Goal: Task Accomplishment & Management: Complete application form

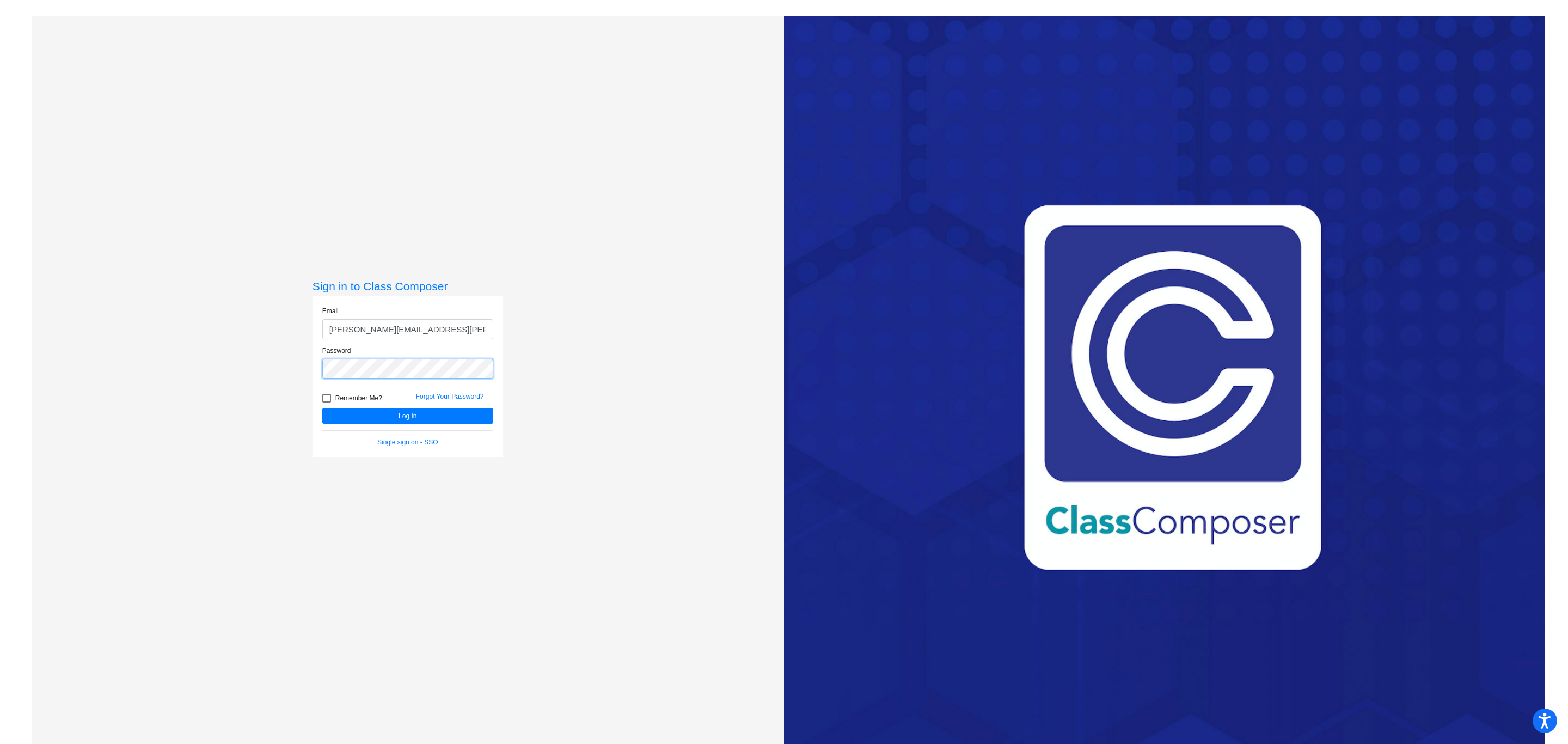
click at [322, 408] on button "Log In" at bounding box center [407, 416] width 171 height 16
click at [428, 331] on input "[PERSON_NAME][EMAIL_ADDRESS][PERSON_NAME][PERSON_NAME][DOMAIN_NAME]" at bounding box center [407, 329] width 171 height 20
click at [428, 331] on input "[PERSON_NAME][EMAIL_ADDRESS][PERSON_NAME][PERSON_NAME][DOMAIN_NAME]" at bounding box center [407, 329] width 171 height 20
type input "b"
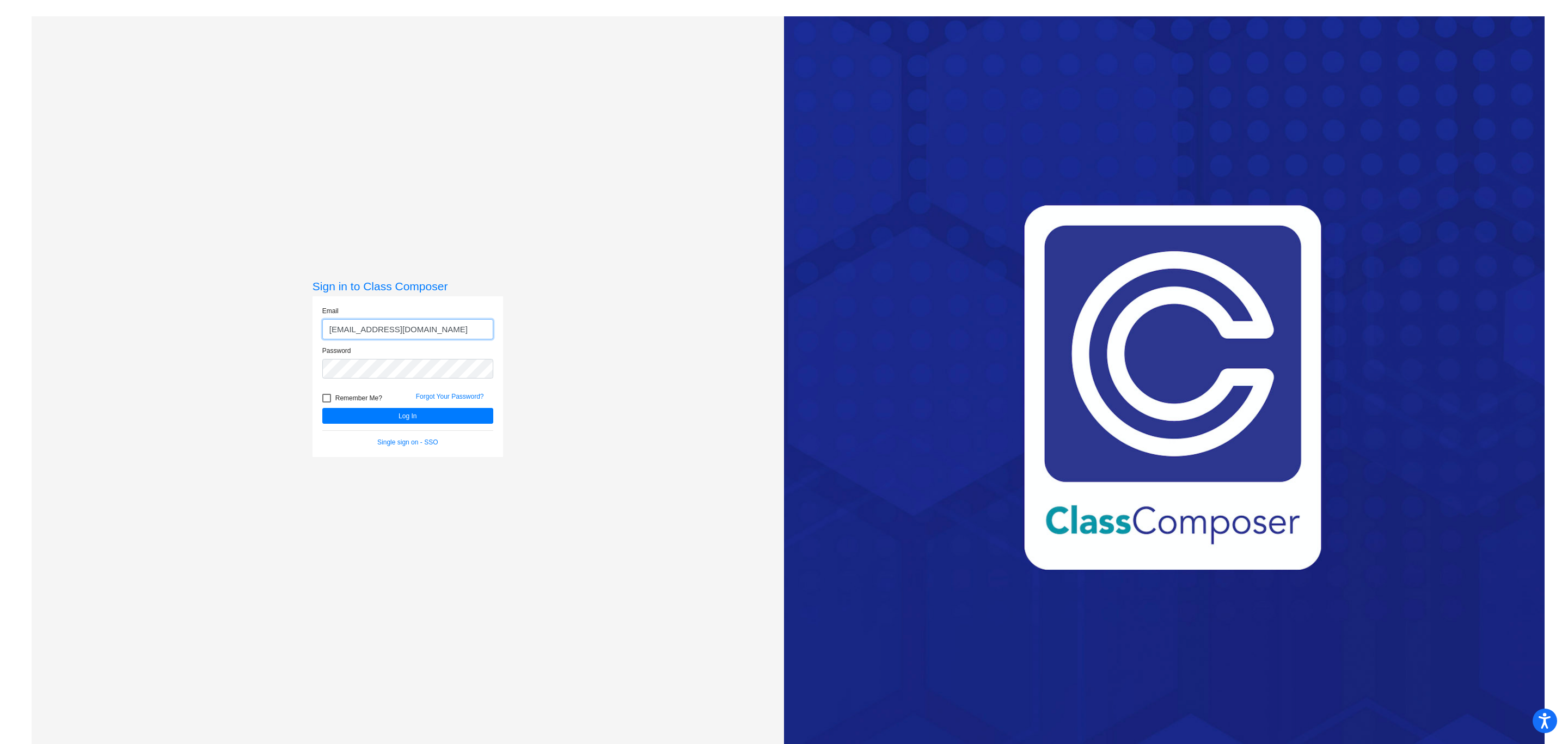
click at [322, 408] on button "Log In" at bounding box center [407, 416] width 171 height 16
click at [385, 412] on button "Log In" at bounding box center [407, 416] width 171 height 16
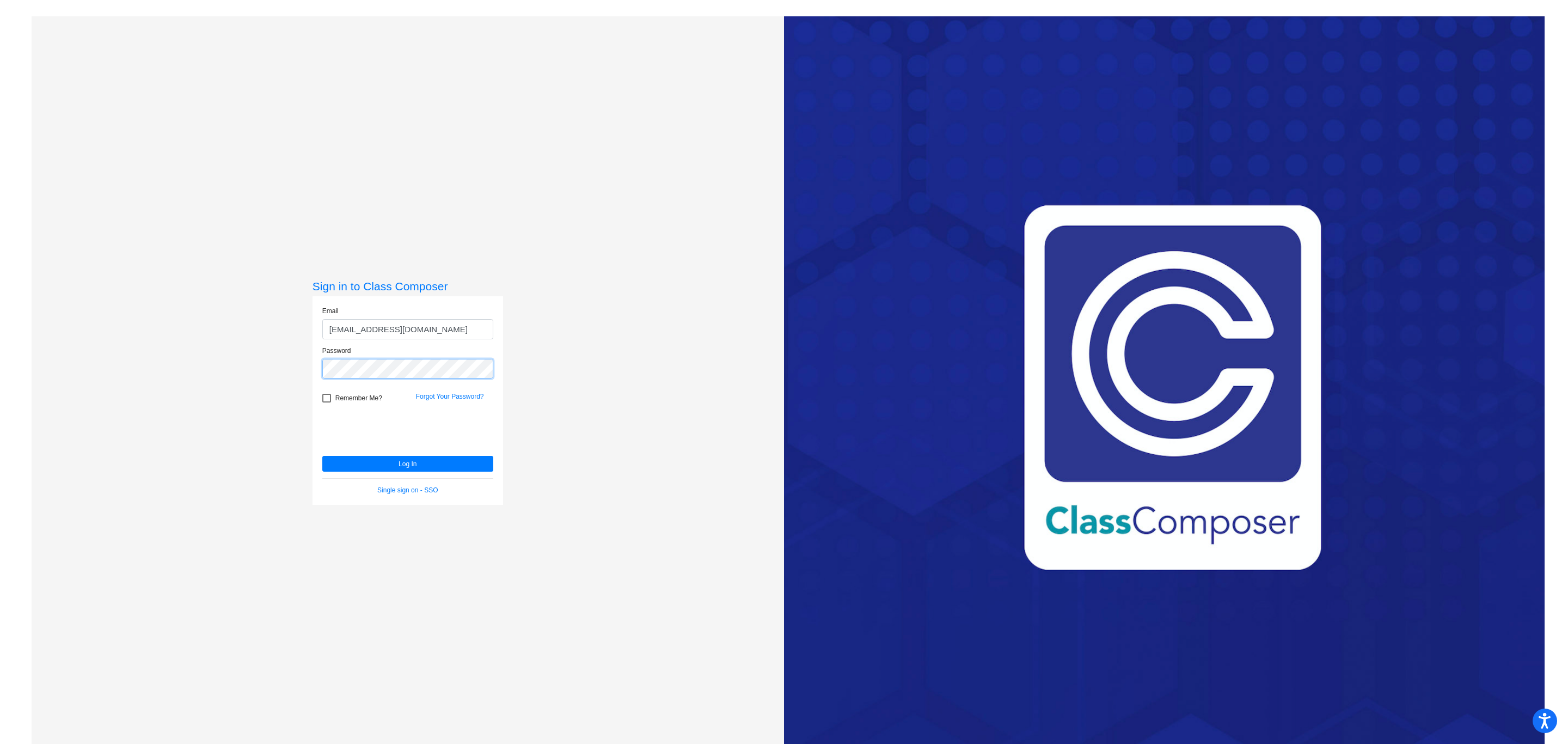
click at [322, 455] on button "Log In" at bounding box center [407, 463] width 171 height 16
click at [400, 464] on button "Log In" at bounding box center [407, 463] width 171 height 16
click at [418, 321] on input "[EMAIL_ADDRESS][DOMAIN_NAME]" at bounding box center [407, 329] width 171 height 20
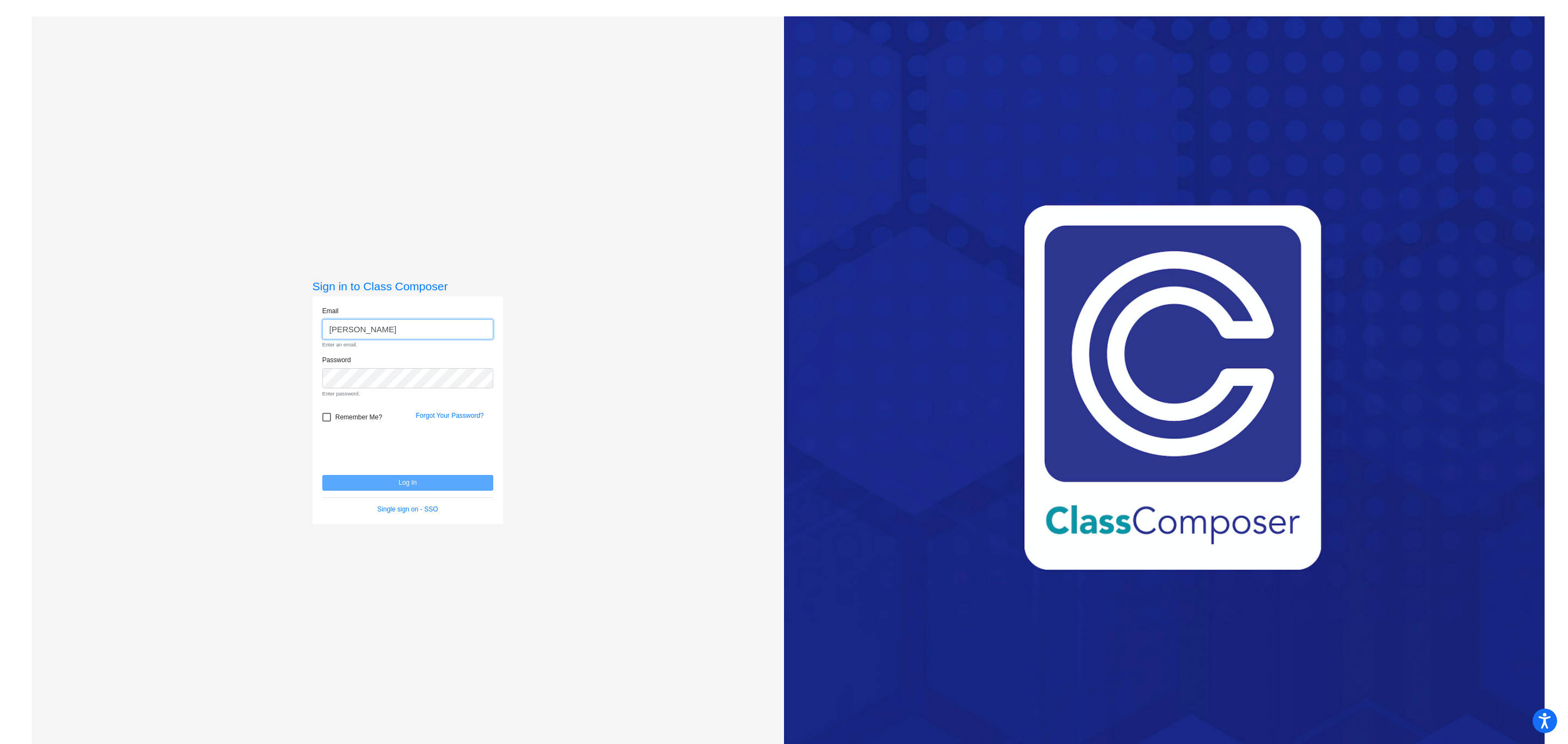
type input "[PERSON_NAME][EMAIL_ADDRESS][PERSON_NAME][PERSON_NAME][DOMAIN_NAME]"
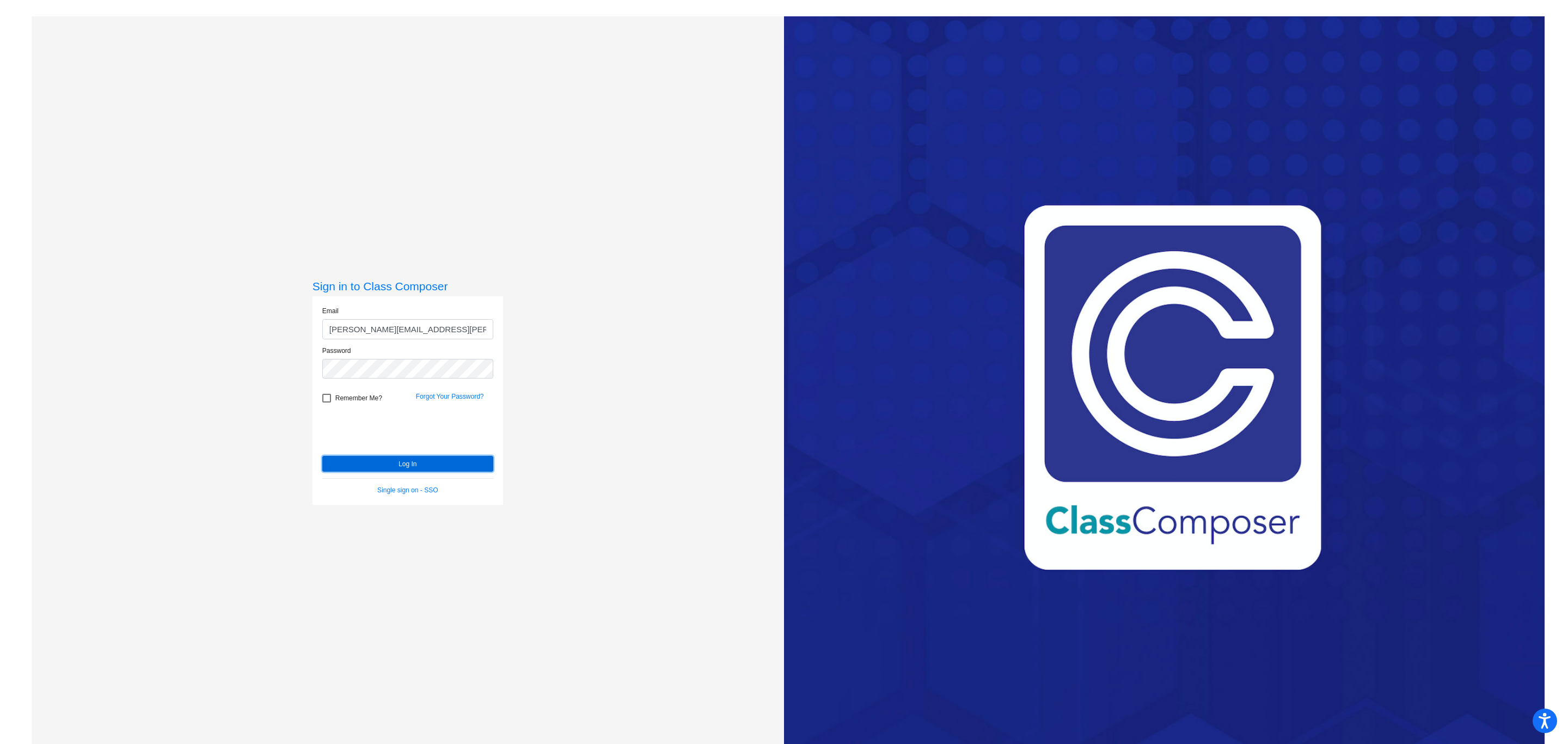
click at [424, 462] on button "Log In" at bounding box center [407, 463] width 171 height 16
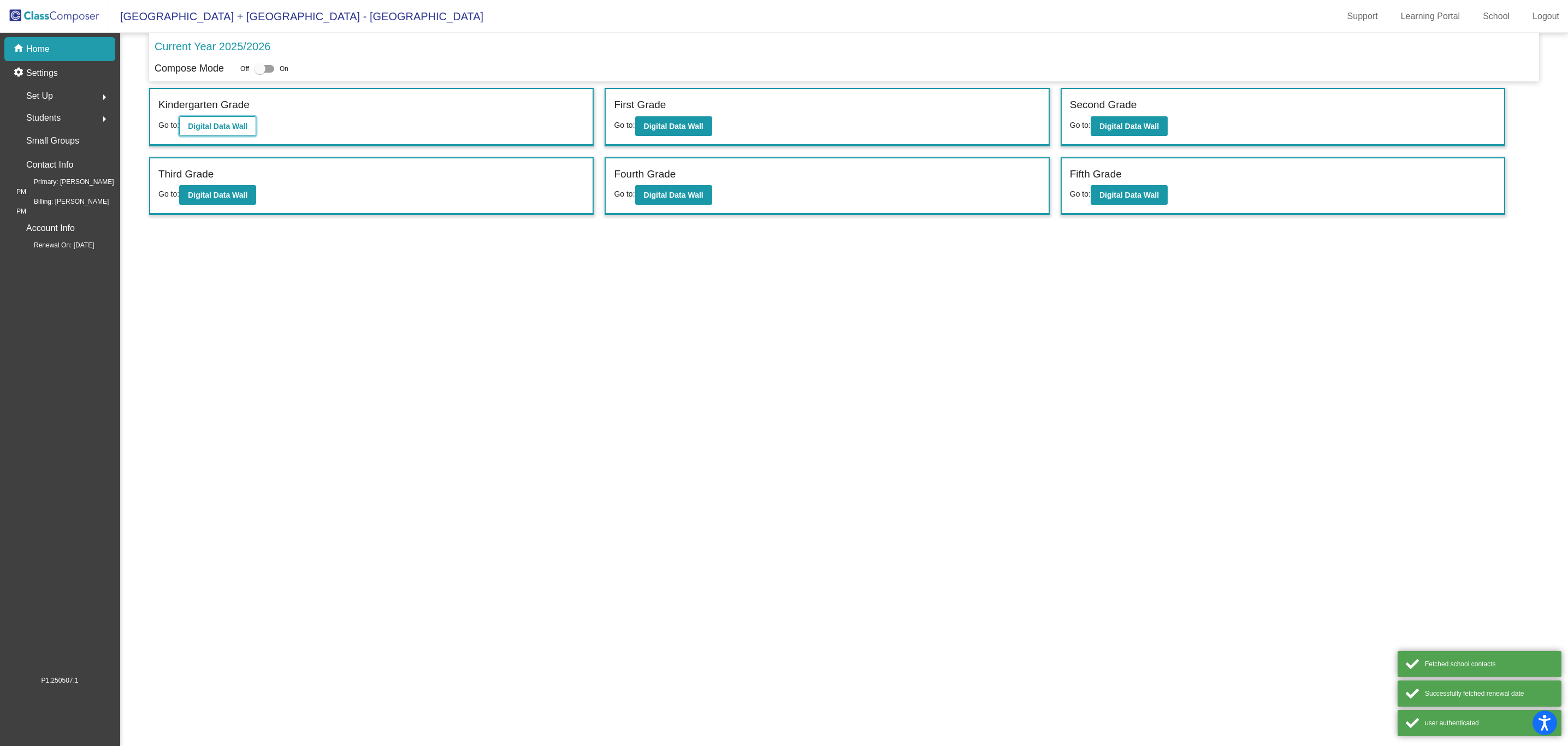
click at [207, 123] on b "Digital Data Wall" at bounding box center [218, 126] width 59 height 9
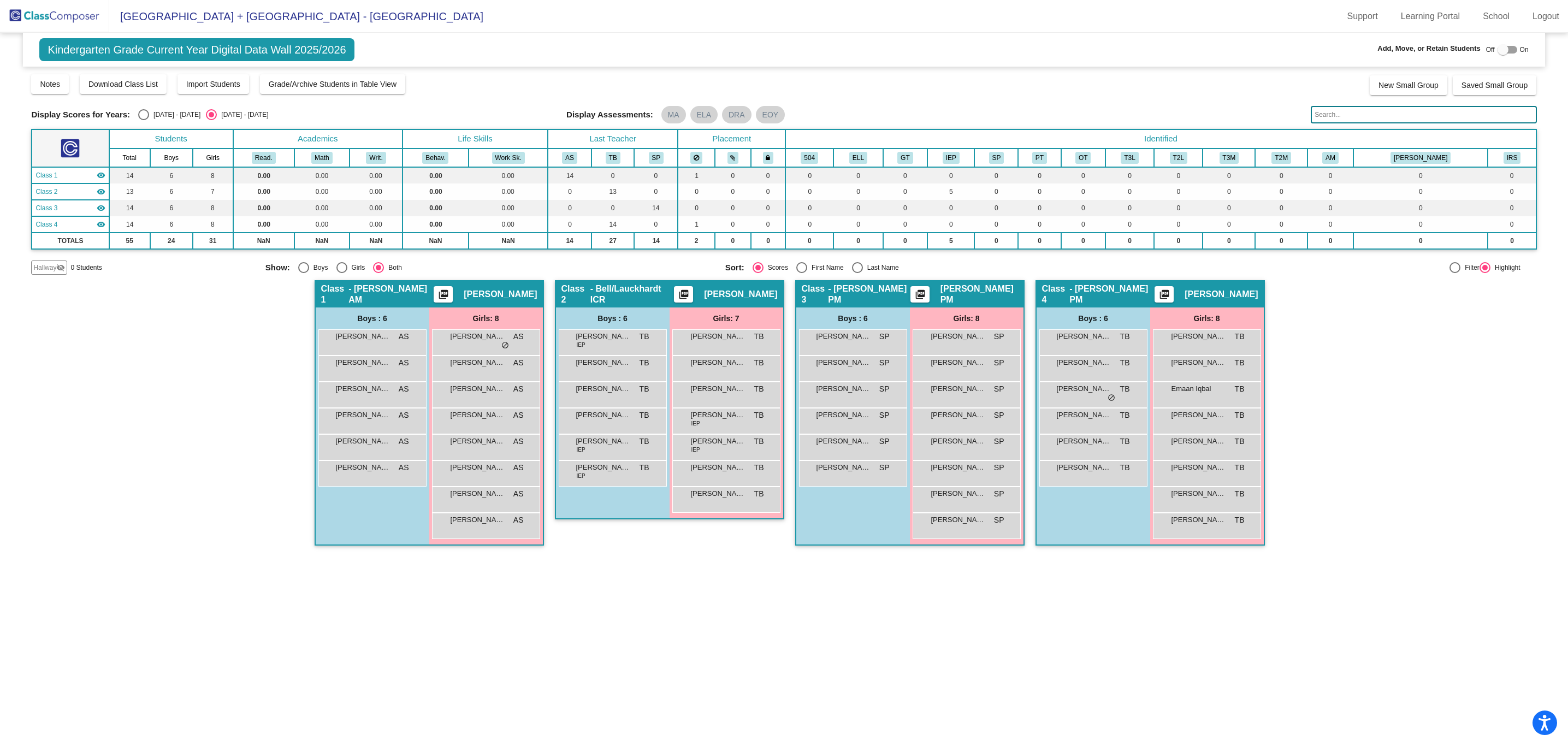
click at [1511, 46] on div at bounding box center [1507, 50] width 20 height 8
checkbox input "true"
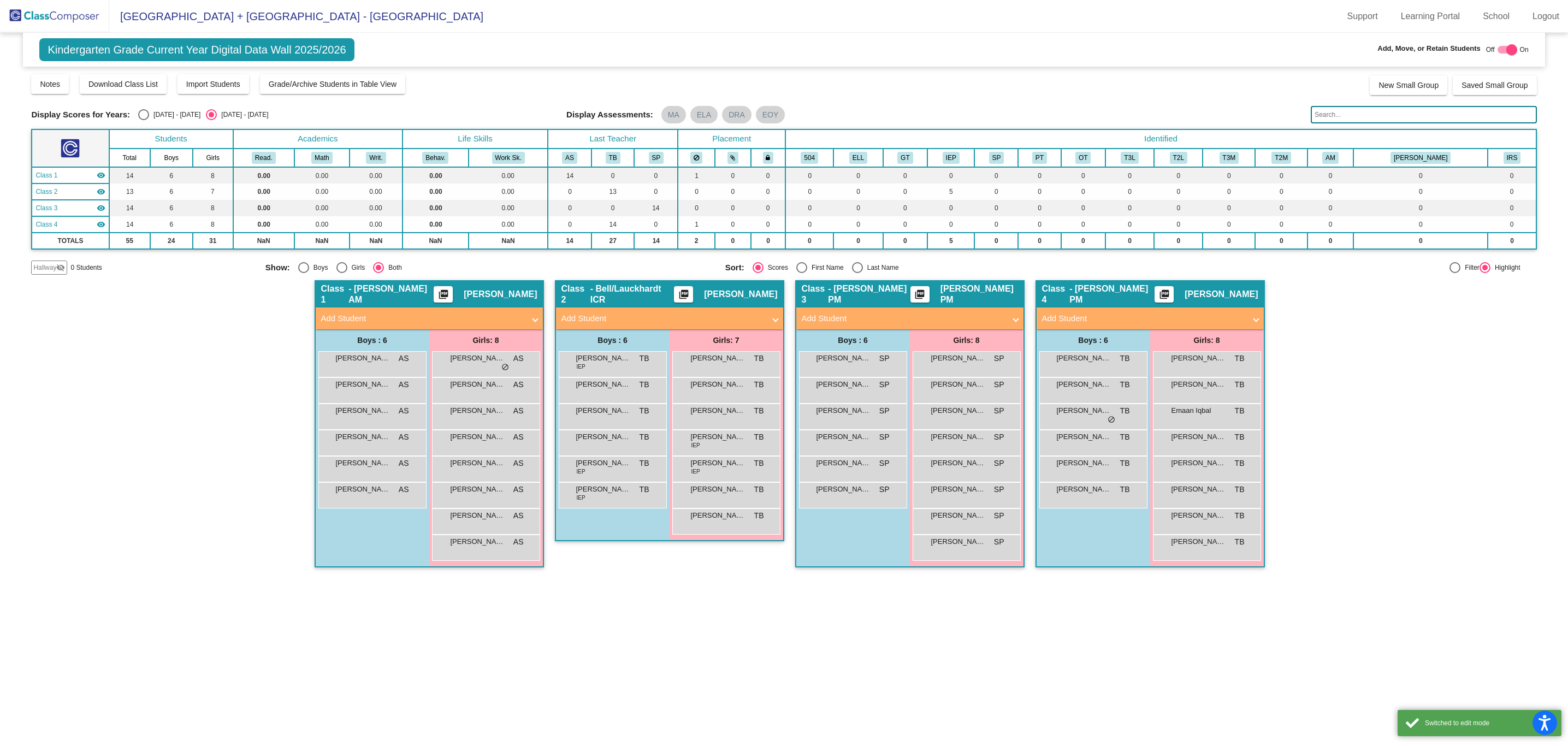
click at [770, 320] on span "Add Student" at bounding box center [667, 318] width 212 height 13
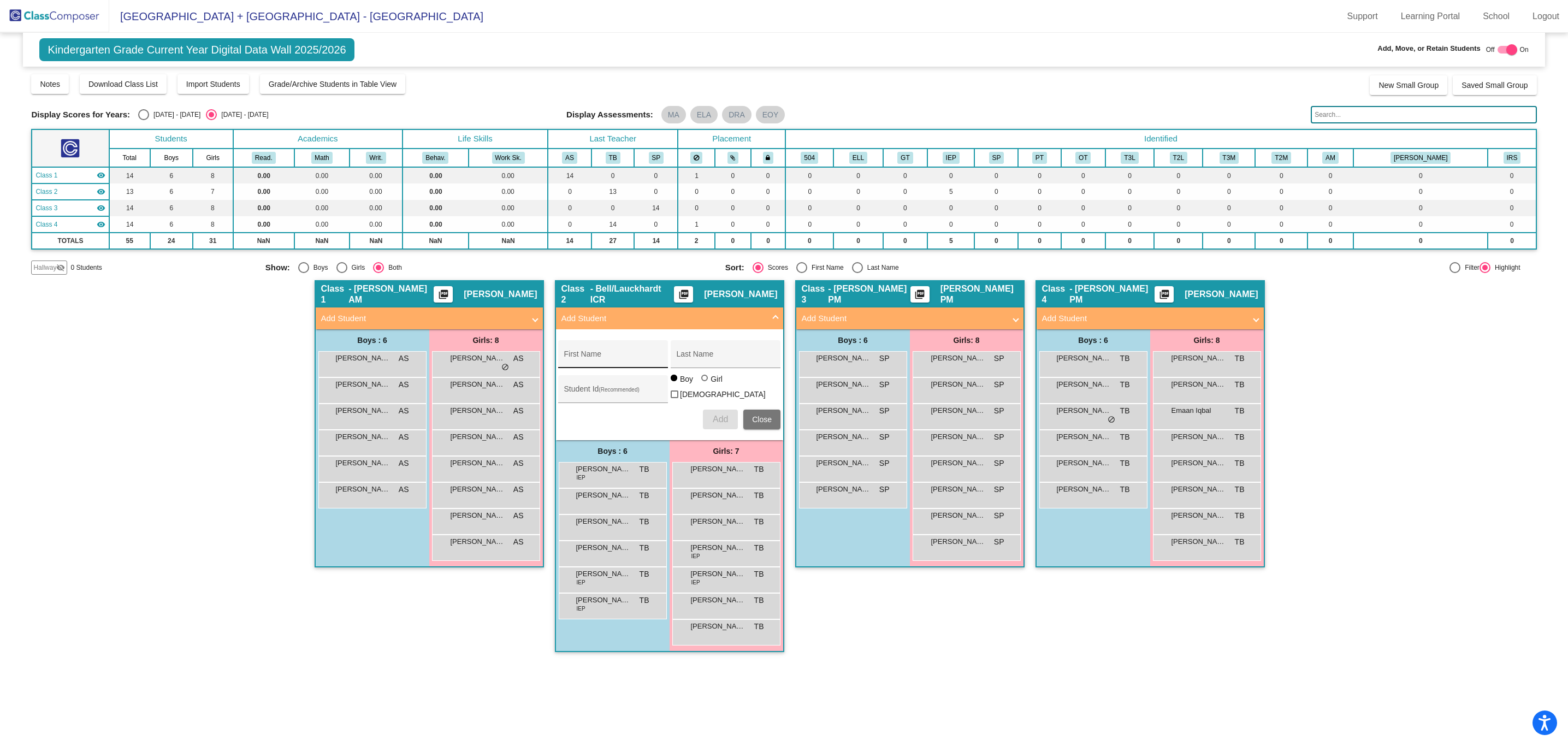
click at [632, 349] on div "First Name" at bounding box center [613, 357] width 99 height 23
click at [638, 354] on input "First Name" at bounding box center [613, 357] width 99 height 9
click at [638, 355] on input "First Name" at bounding box center [613, 357] width 99 height 9
paste input "Maylani"
type input "Maylani"
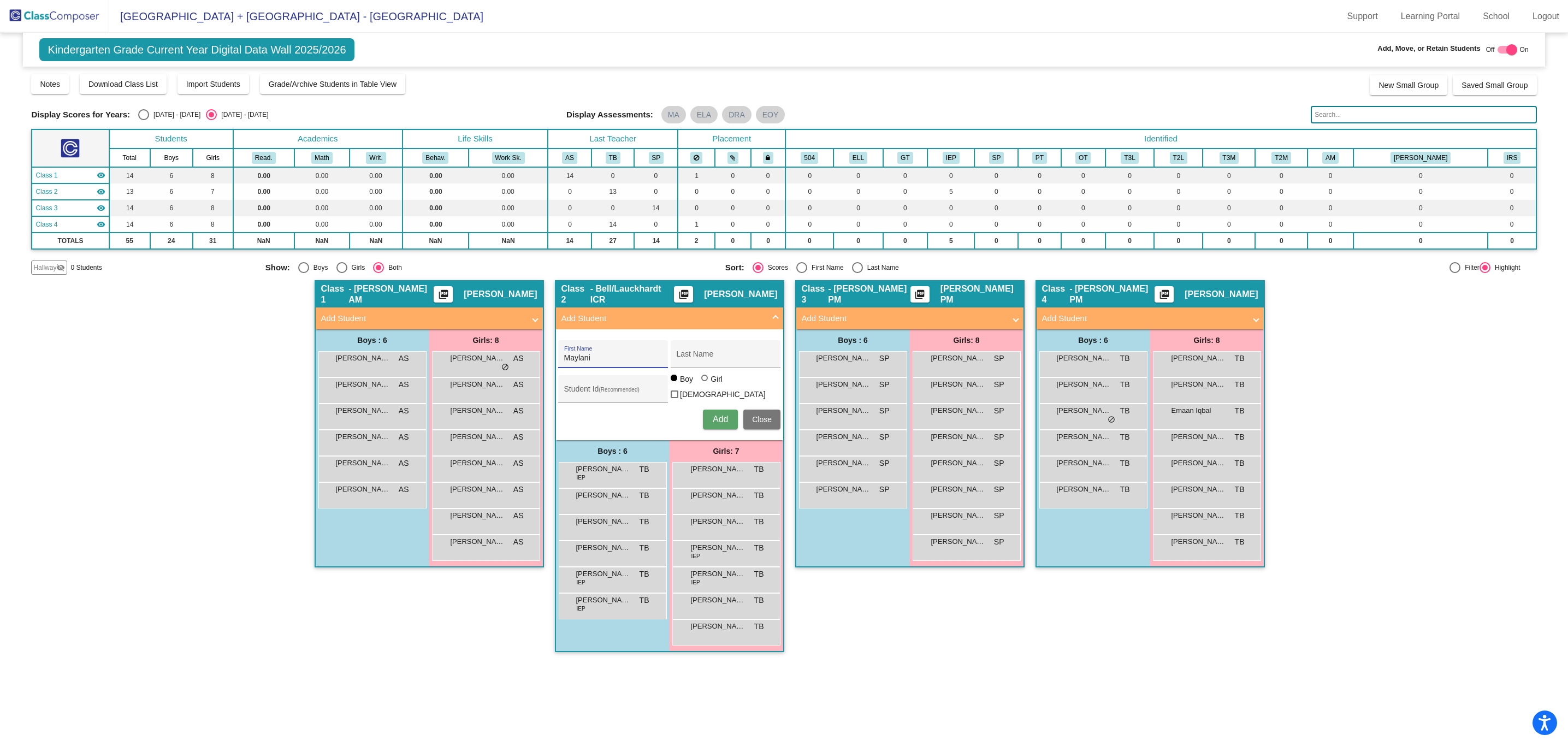
drag, startPoint x: 710, startPoint y: 357, endPoint x: 748, endPoint y: 260, distance: 104.2
click at [710, 357] on input "Last Name" at bounding box center [726, 357] width 99 height 9
click at [743, 362] on div "Last Name" at bounding box center [726, 357] width 99 height 23
paste input "[PERSON_NAME]"
type input "[PERSON_NAME]"
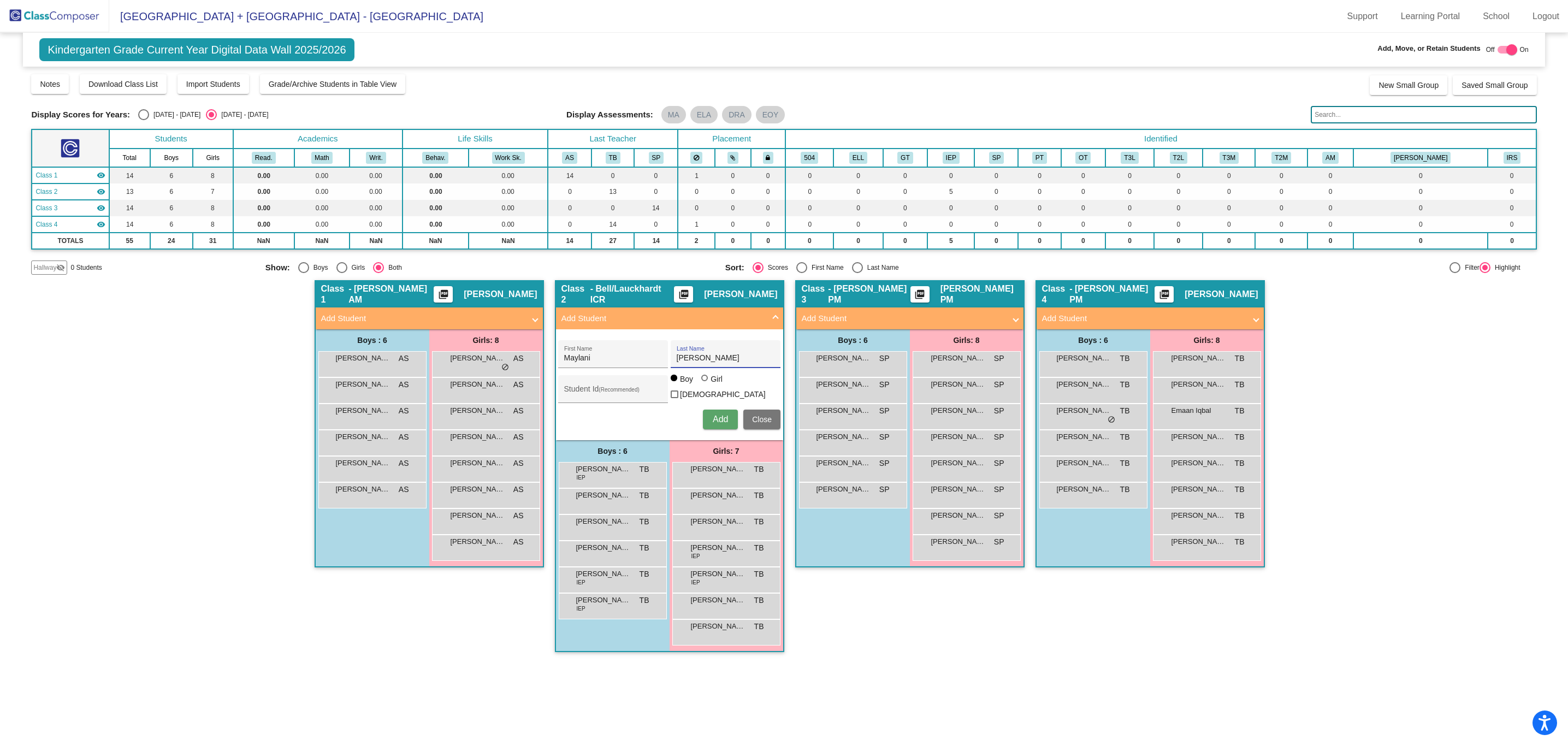
click at [1354, 515] on div "Hallway - Hallway Class picture_as_pdf Add Student First Name Last Name Student…" at bounding box center [784, 471] width 1505 height 382
click at [873, 323] on mat-panel-title "Add Student" at bounding box center [904, 318] width 203 height 13
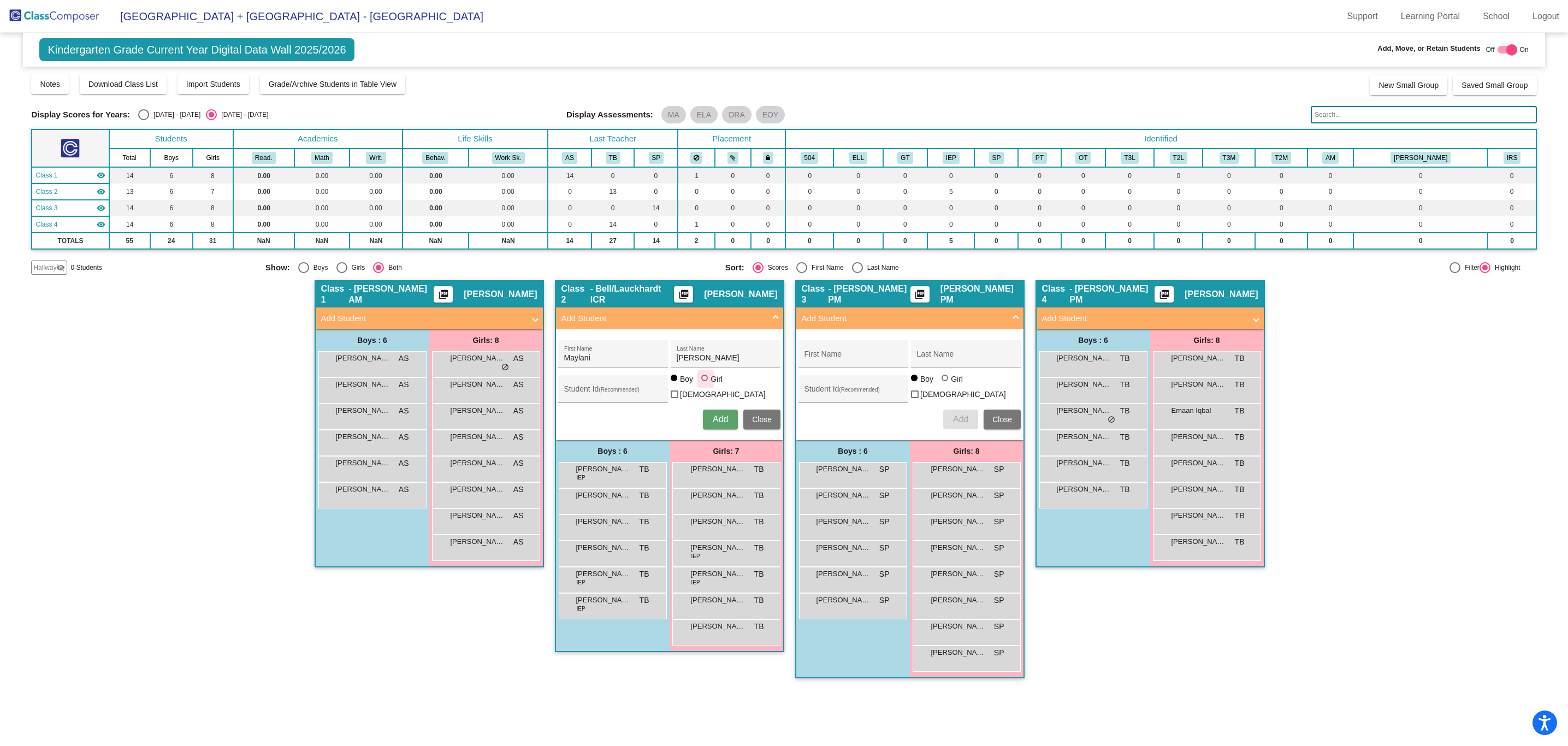
click at [716, 382] on div "Girl" at bounding box center [716, 378] width 13 height 11
click at [706, 383] on input "Girl" at bounding box center [705, 383] width 1 height 1
radio input "true"
click at [723, 414] on span "Add" at bounding box center [721, 419] width 16 height 9
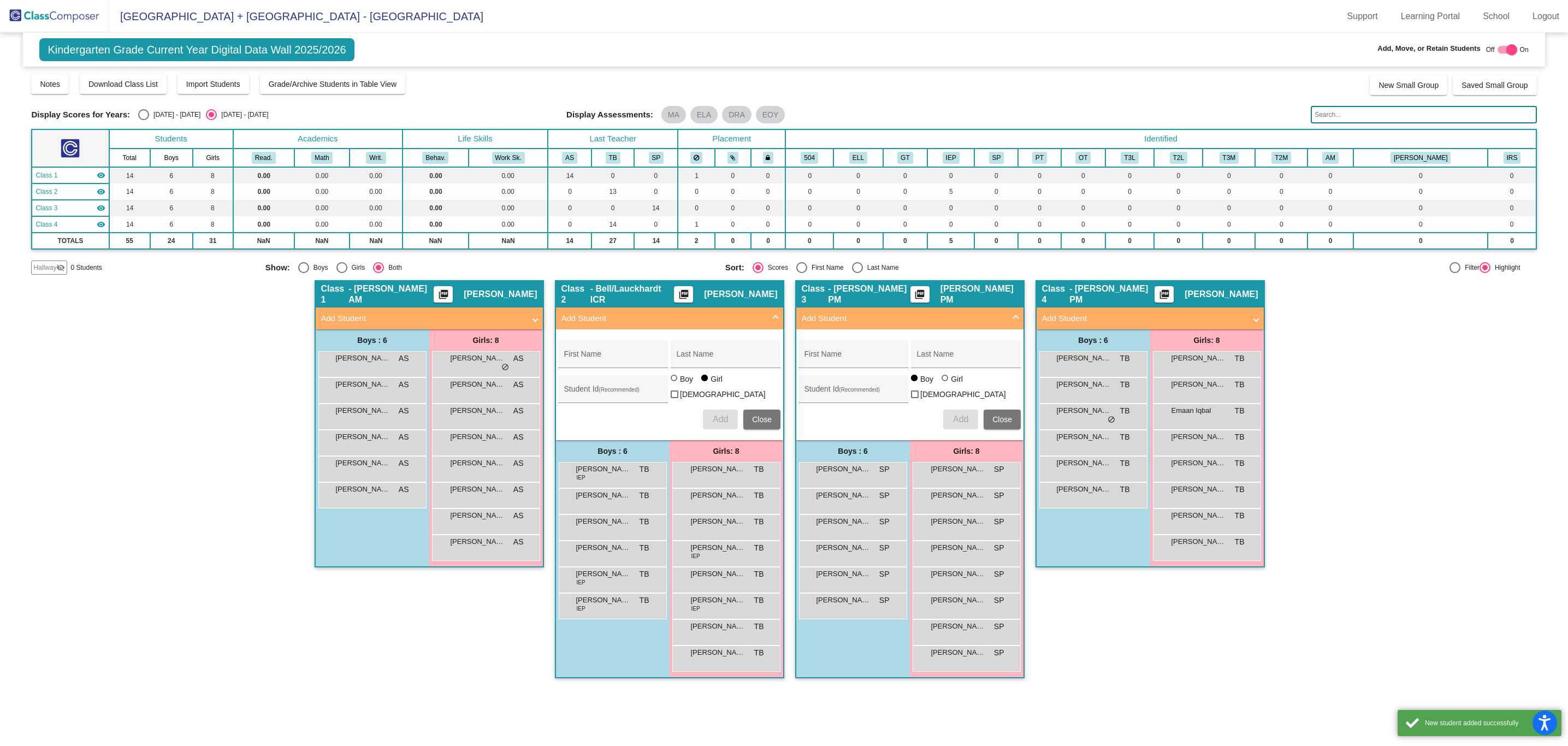
drag, startPoint x: 620, startPoint y: 645, endPoint x: 623, endPoint y: 629, distance: 16.3
click at [0, 0] on div "Boys : 6 [PERSON_NAME] IEP TB lock do_not_disturb_alt [PERSON_NAME] [PERSON_NAM…" at bounding box center [0, 0] width 0 height 0
click at [768, 415] on span "Close" at bounding box center [761, 419] width 20 height 9
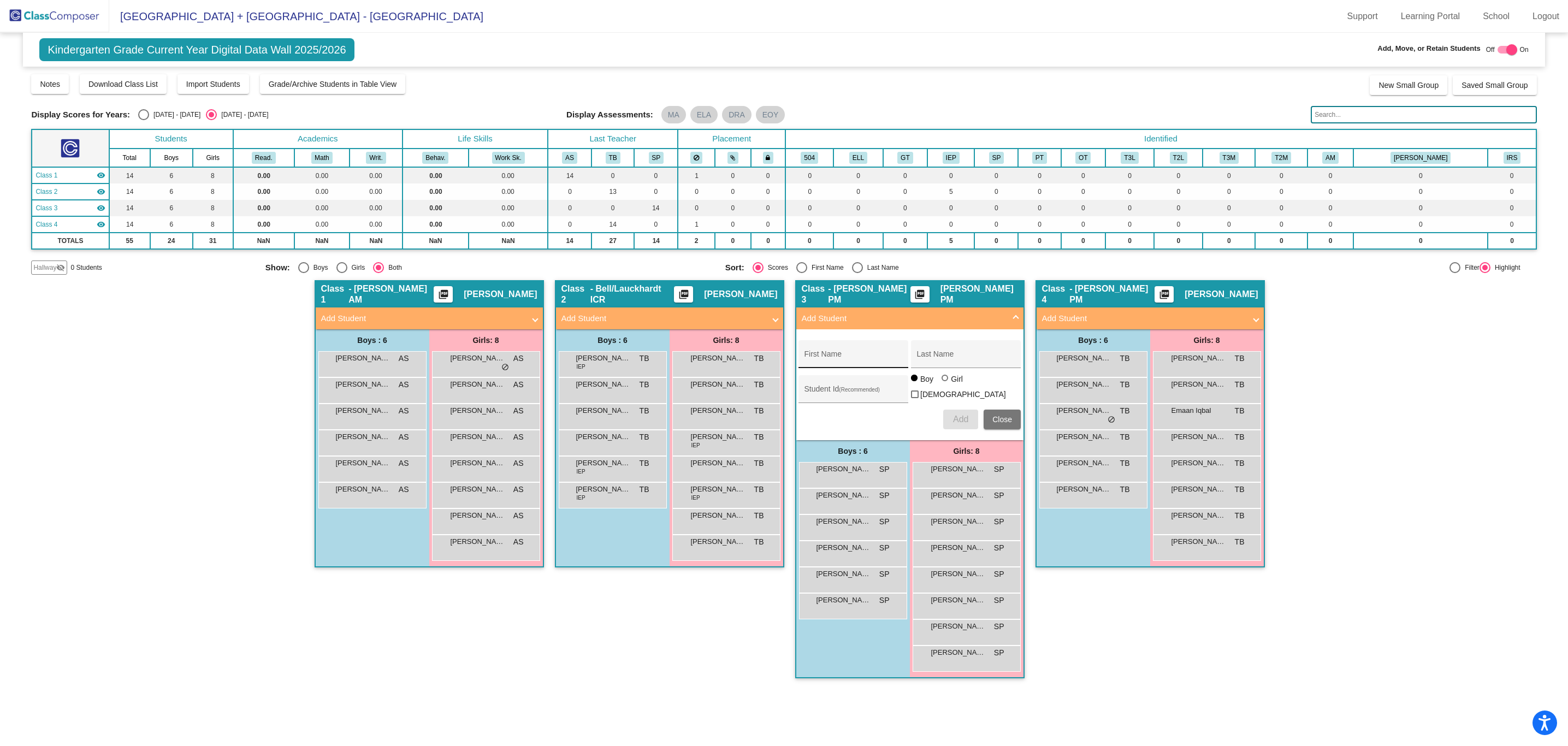
click at [886, 353] on div "First Name" at bounding box center [854, 357] width 99 height 23
click at [858, 359] on input "First Name" at bounding box center [854, 357] width 99 height 9
paste input "Del [PERSON_NAME]"
drag, startPoint x: 865, startPoint y: 348, endPoint x: 840, endPoint y: 350, distance: 25.1
click at [840, 350] on div "[PERSON_NAME] First Name" at bounding box center [854, 354] width 110 height 28
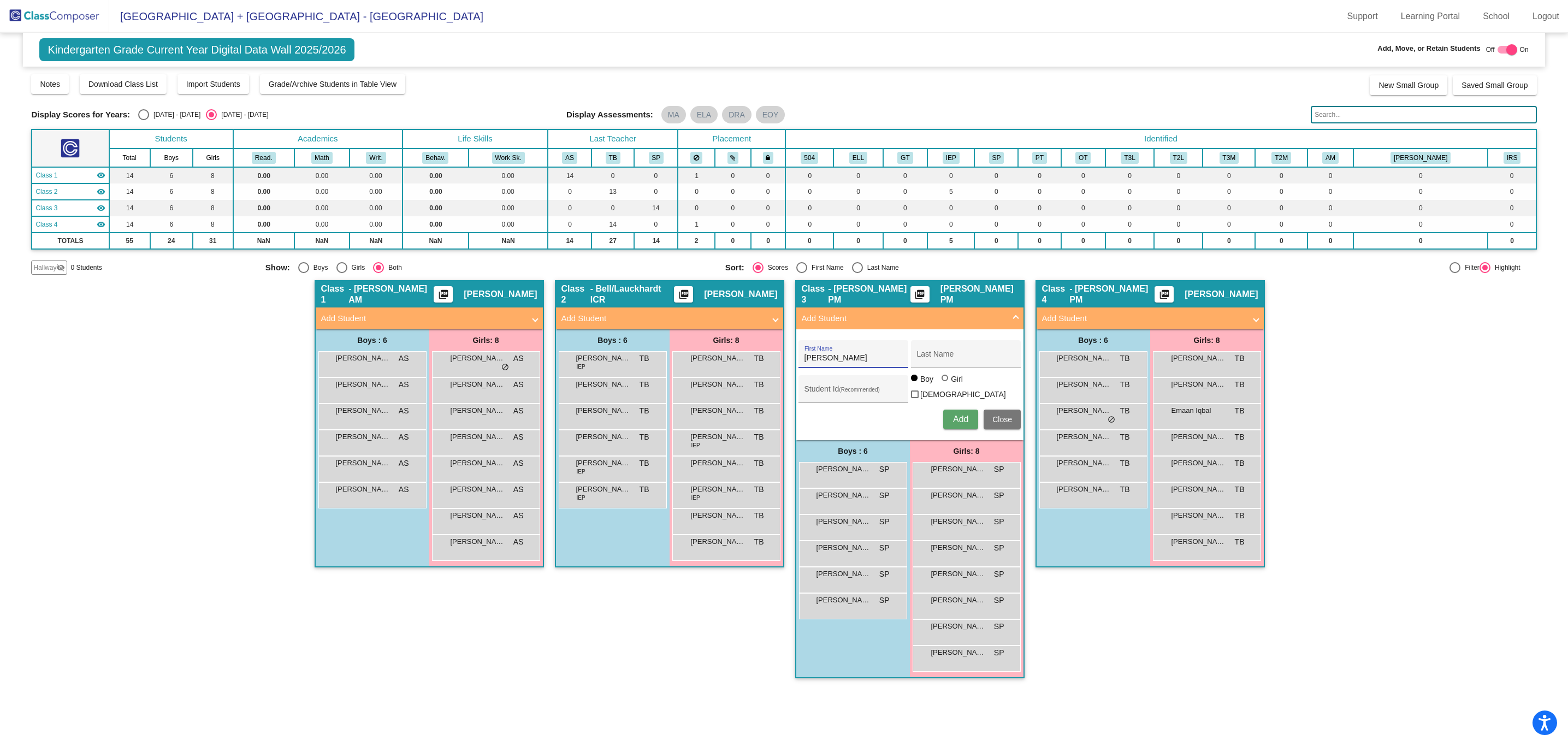
type input "[PERSON_NAME]"
click at [816, 357] on input "[PERSON_NAME]" at bounding box center [854, 357] width 99 height 9
drag, startPoint x: 822, startPoint y: 357, endPoint x: 801, endPoint y: 359, distance: 21.1
click at [801, 359] on div "[PERSON_NAME] First Name" at bounding box center [854, 354] width 110 height 28
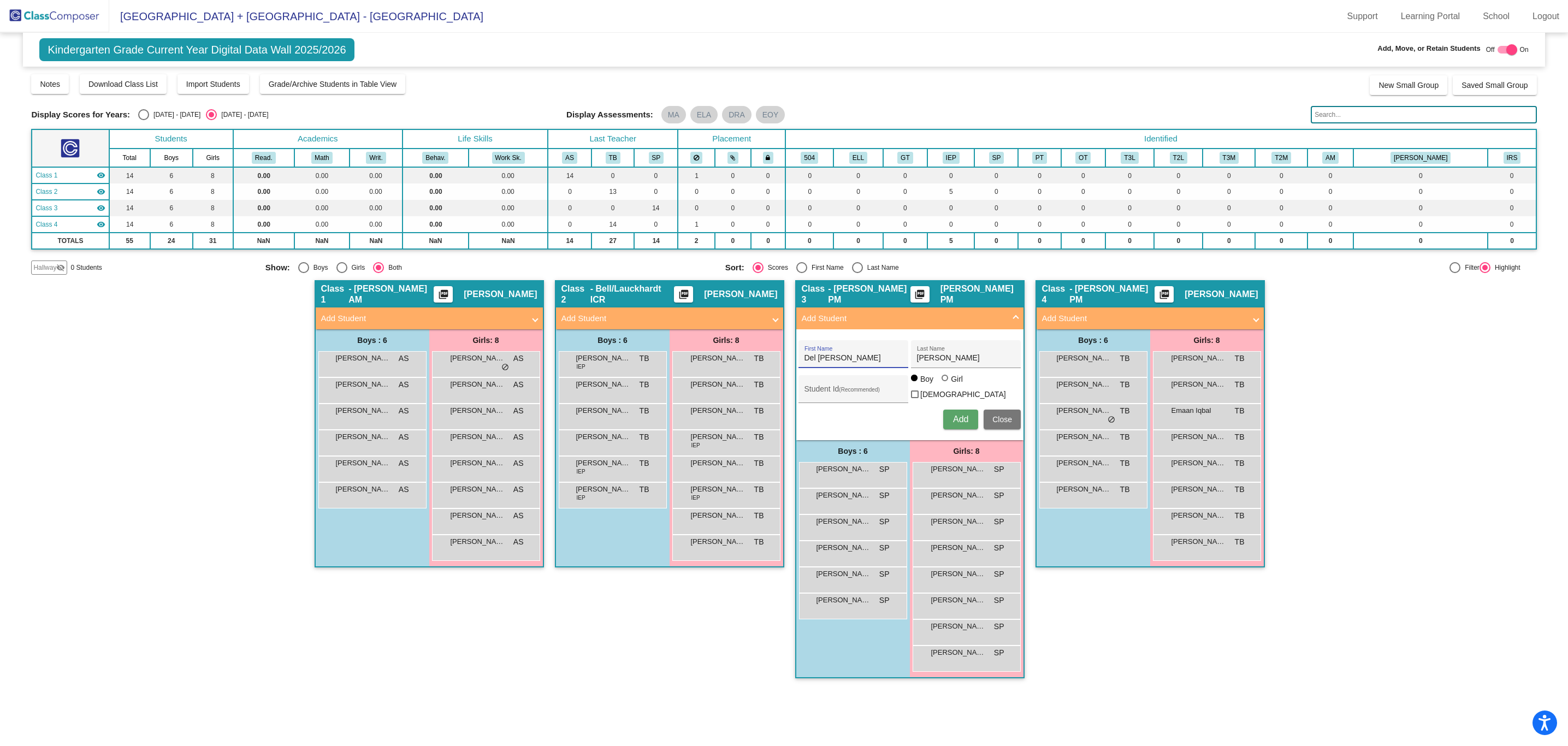
type input "Del [PERSON_NAME]"
click at [891, 392] on input "Student Id (Recommended)" at bounding box center [854, 393] width 99 height 9
paste input "99301"
type input "99301"
click at [951, 418] on button "Add" at bounding box center [961, 419] width 35 height 20
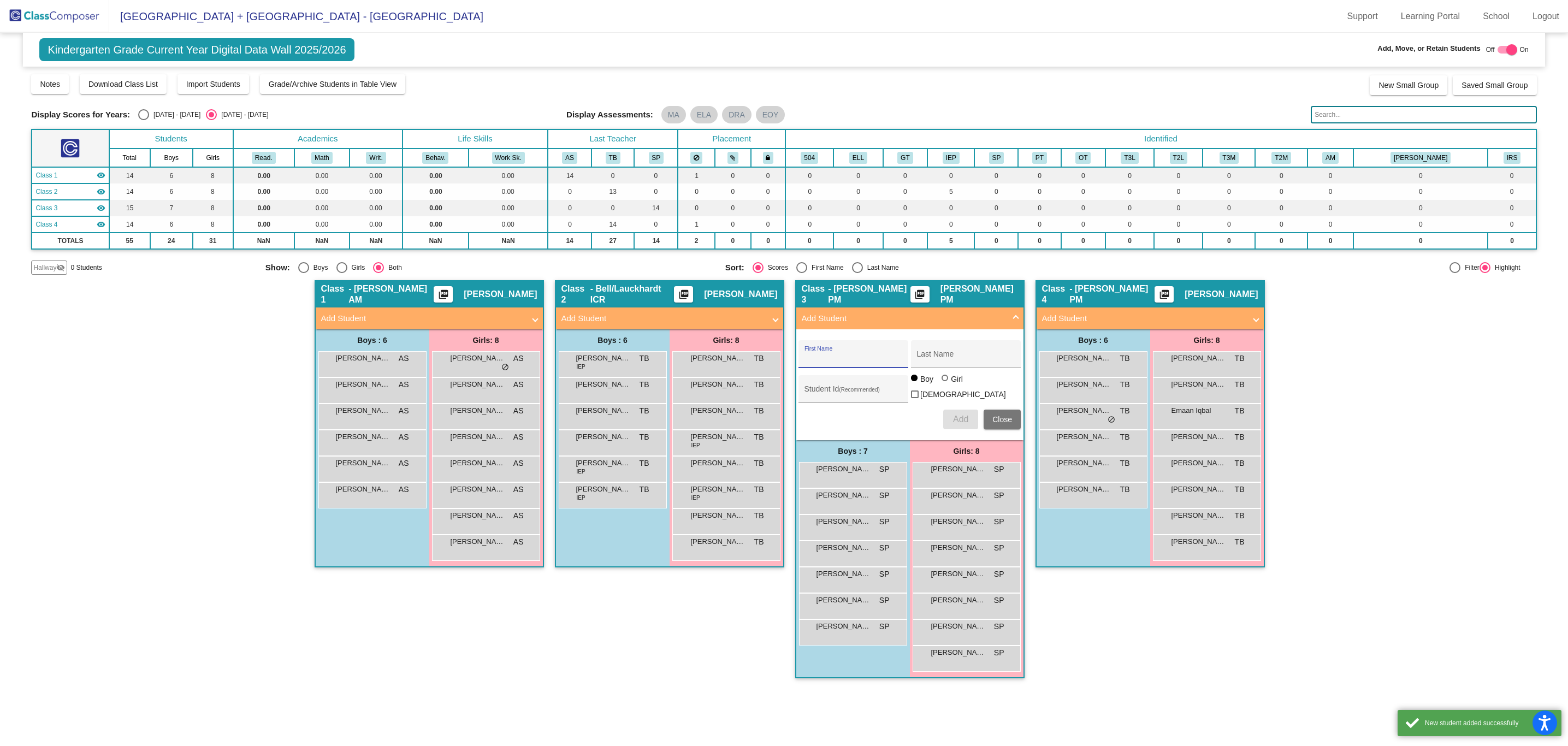
click at [1131, 618] on div "Class 4 - BELL PM picture_as_pdf [PERSON_NAME] Add Student First Name Last Name…" at bounding box center [1150, 484] width 229 height 409
click at [1131, 616] on div "Class 4 - BELL PM picture_as_pdf [PERSON_NAME] Add Student First Name Last Name…" at bounding box center [1150, 484] width 229 height 409
click at [980, 319] on mat-panel-title "Add Student" at bounding box center [904, 318] width 203 height 13
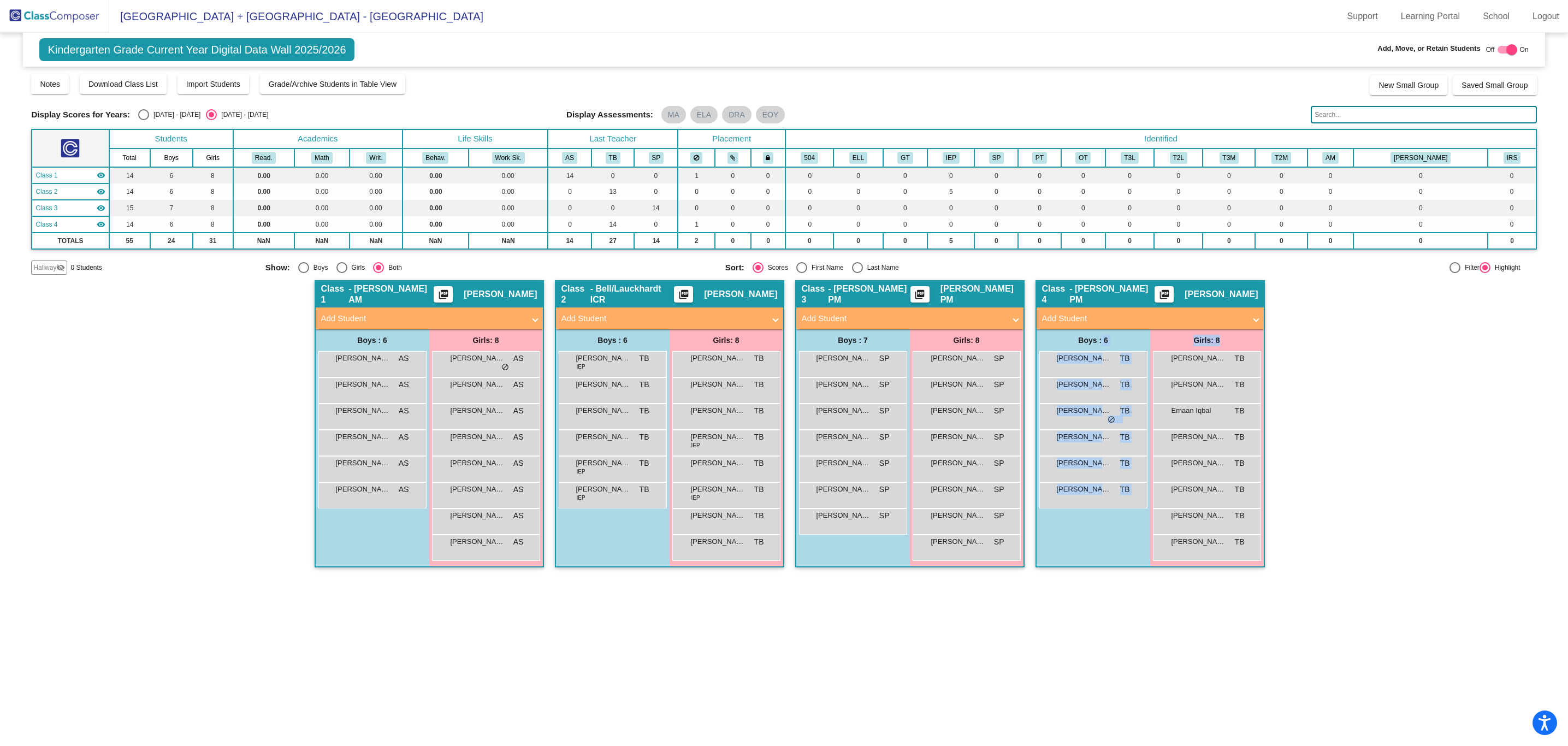
drag, startPoint x: 1238, startPoint y: 336, endPoint x: 1099, endPoint y: 338, distance: 139.0
click at [0, 0] on div "Boys : 6 [PERSON_NAME] TB lock do_not_disturb_alt [PERSON_NAME] TB lock do_not_…" at bounding box center [0, 0] width 0 height 0
click at [0, 0] on div "Boys : 6" at bounding box center [0, 0] width 0 height 0
drag, startPoint x: 1321, startPoint y: 341, endPoint x: 1357, endPoint y: 491, distance: 154.3
click at [1357, 491] on div "Hallway - Hallway Class picture_as_pdf Add Student First Name Last Name Student…" at bounding box center [784, 429] width 1505 height 298
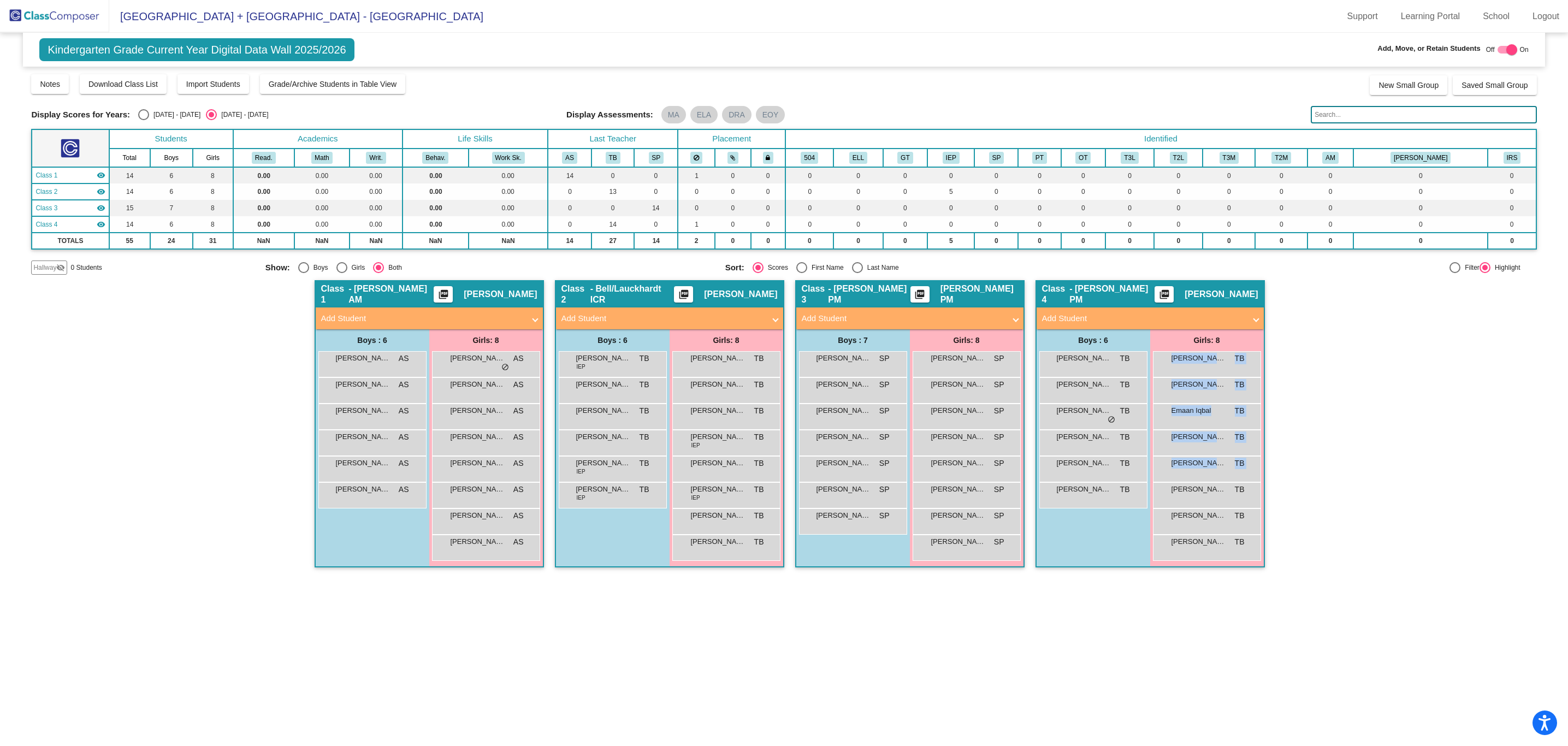
click at [1357, 491] on div "Hallway - Hallway Class picture_as_pdf Add Student First Name Last Name Student…" at bounding box center [784, 429] width 1505 height 298
drag, startPoint x: 1392, startPoint y: 357, endPoint x: 1379, endPoint y: 488, distance: 131.6
click at [1379, 488] on div "Hallway - Hallway Class picture_as_pdf Add Student First Name Last Name Student…" at bounding box center [784, 429] width 1505 height 298
